Goal: Obtain resource: Download file/media

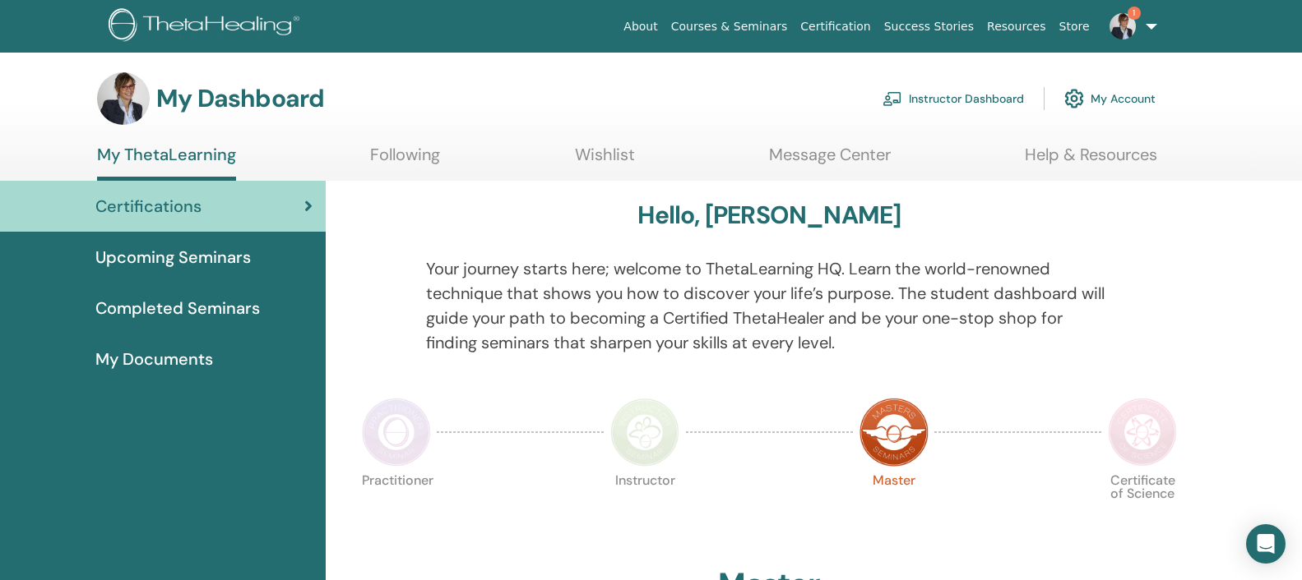
click at [971, 101] on link "Instructor Dashboard" at bounding box center [952, 99] width 141 height 36
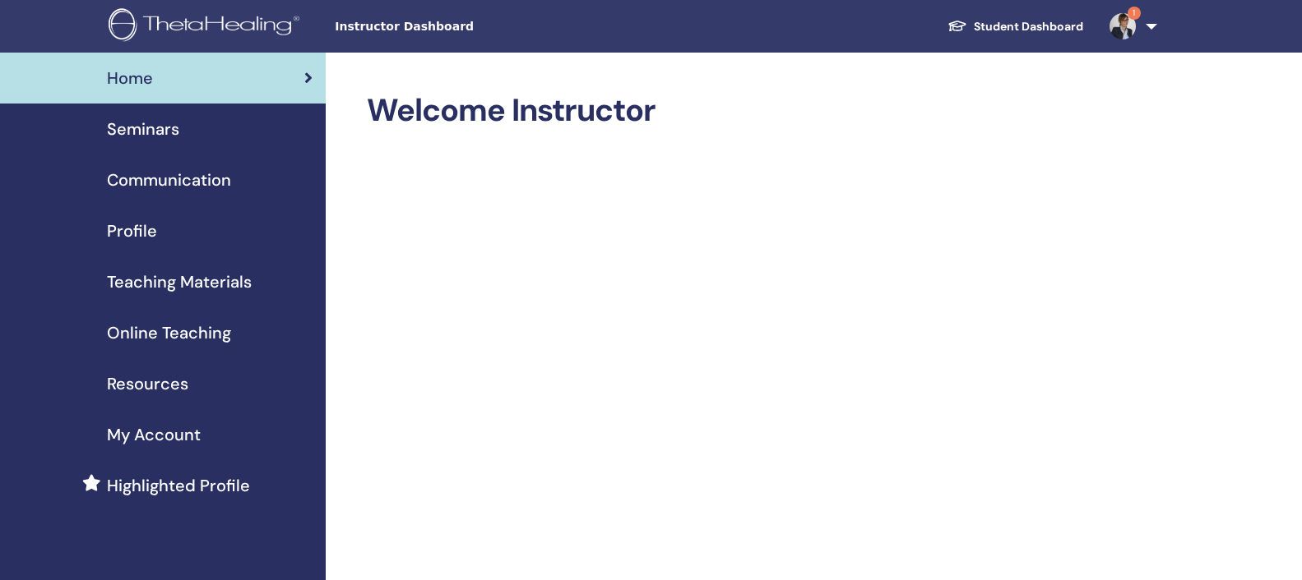
click at [160, 127] on span "Seminars" at bounding box center [143, 129] width 72 height 25
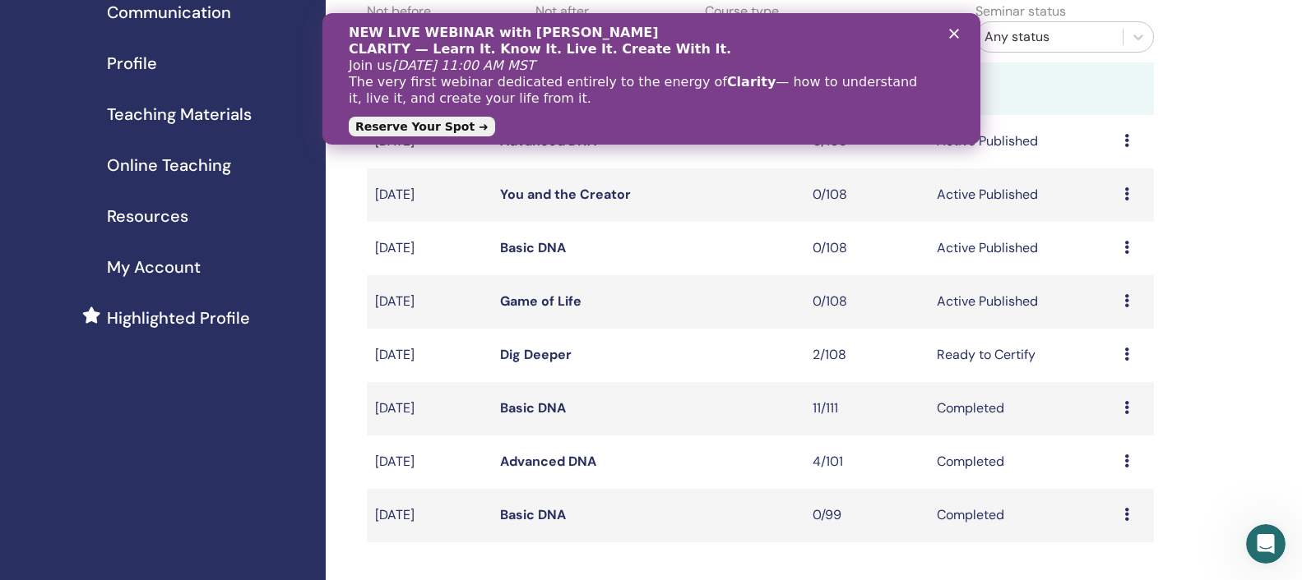
click at [954, 32] on icon "Chiudi" at bounding box center [953, 34] width 10 height 10
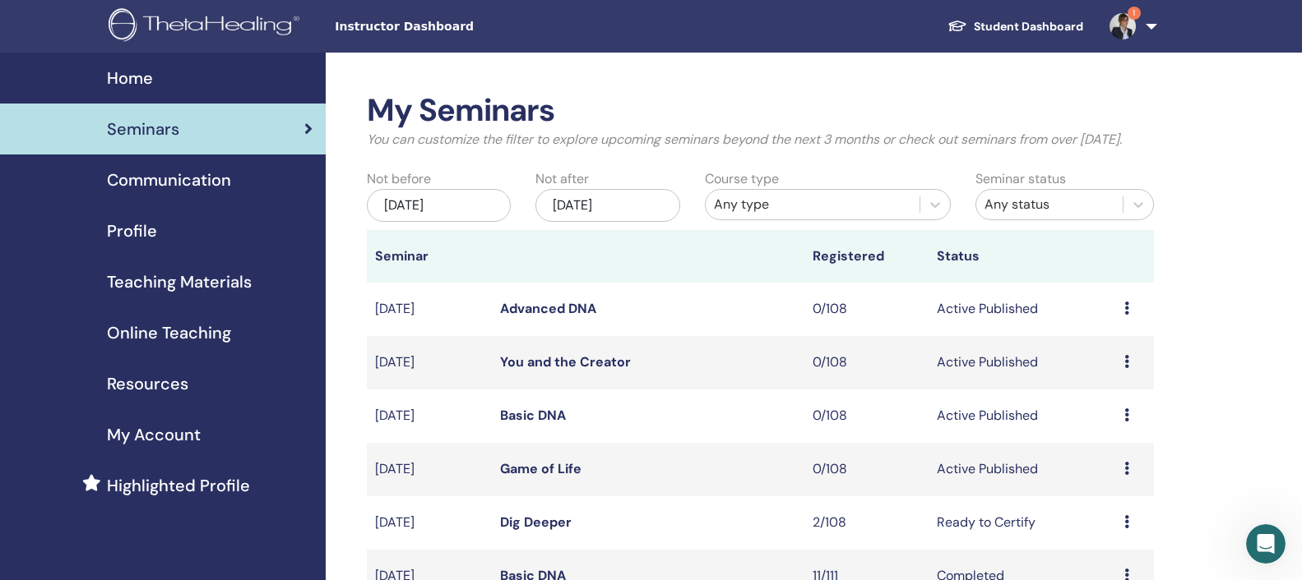
click at [139, 280] on span "Teaching Materials" at bounding box center [179, 282] width 145 height 25
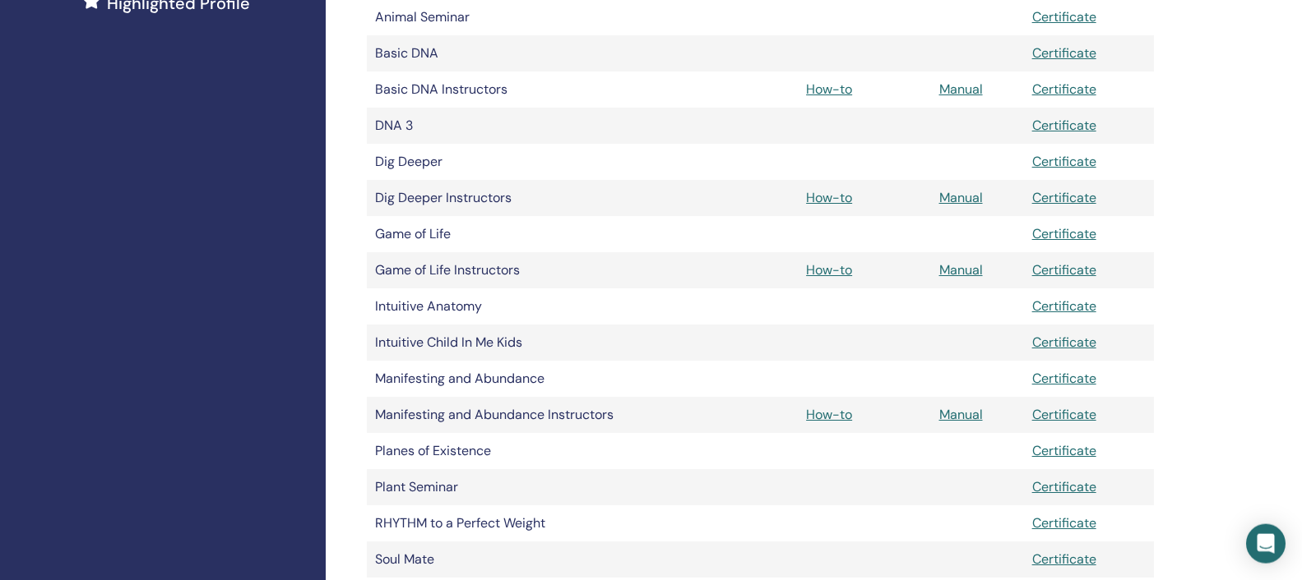
scroll to position [503, 0]
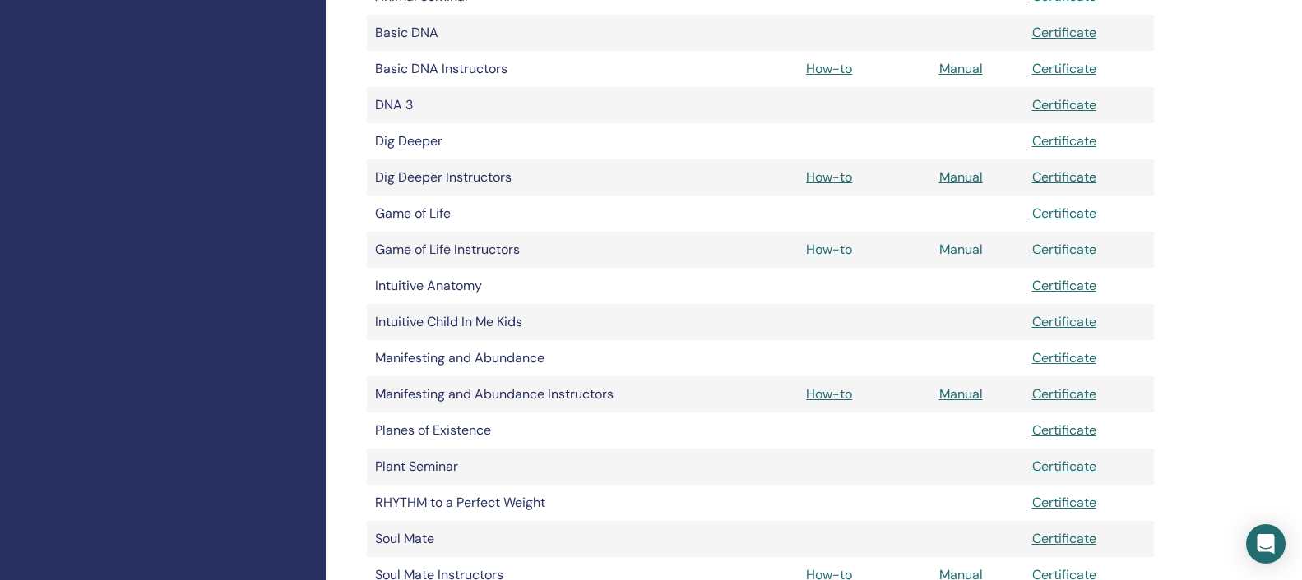
click at [961, 252] on link "Manual" at bounding box center [961, 249] width 44 height 17
